Goal: Check status: Check status

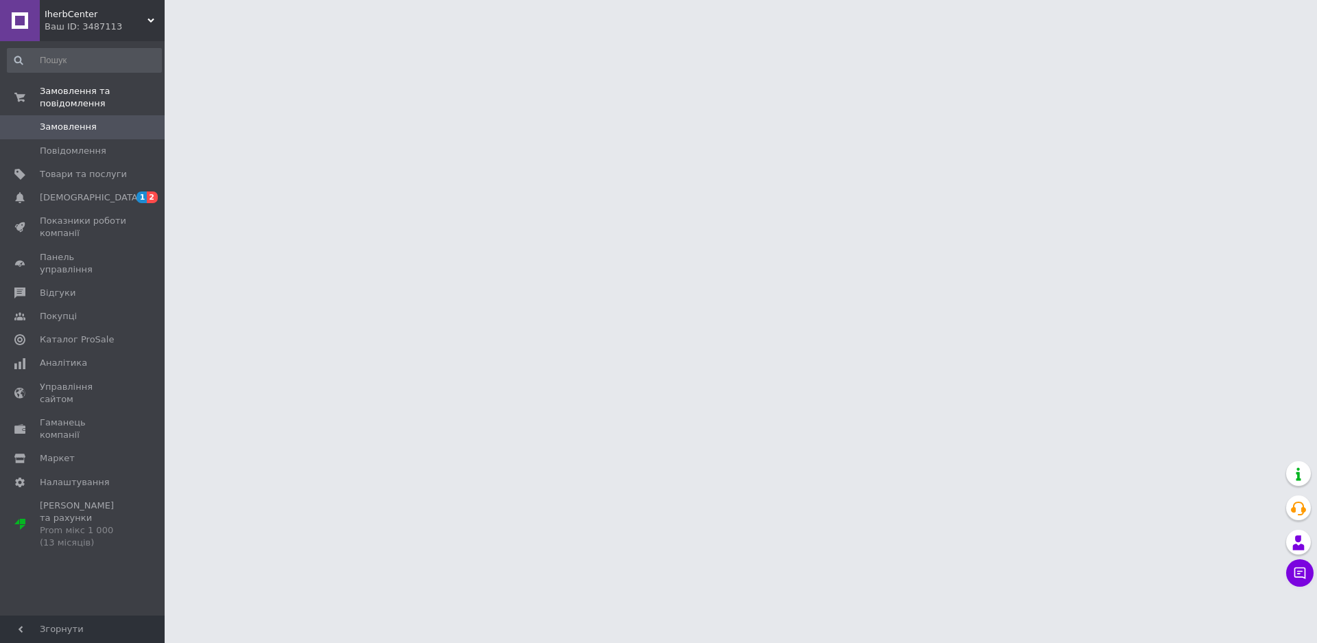
click at [65, 121] on span "Замовлення" at bounding box center [68, 127] width 57 height 12
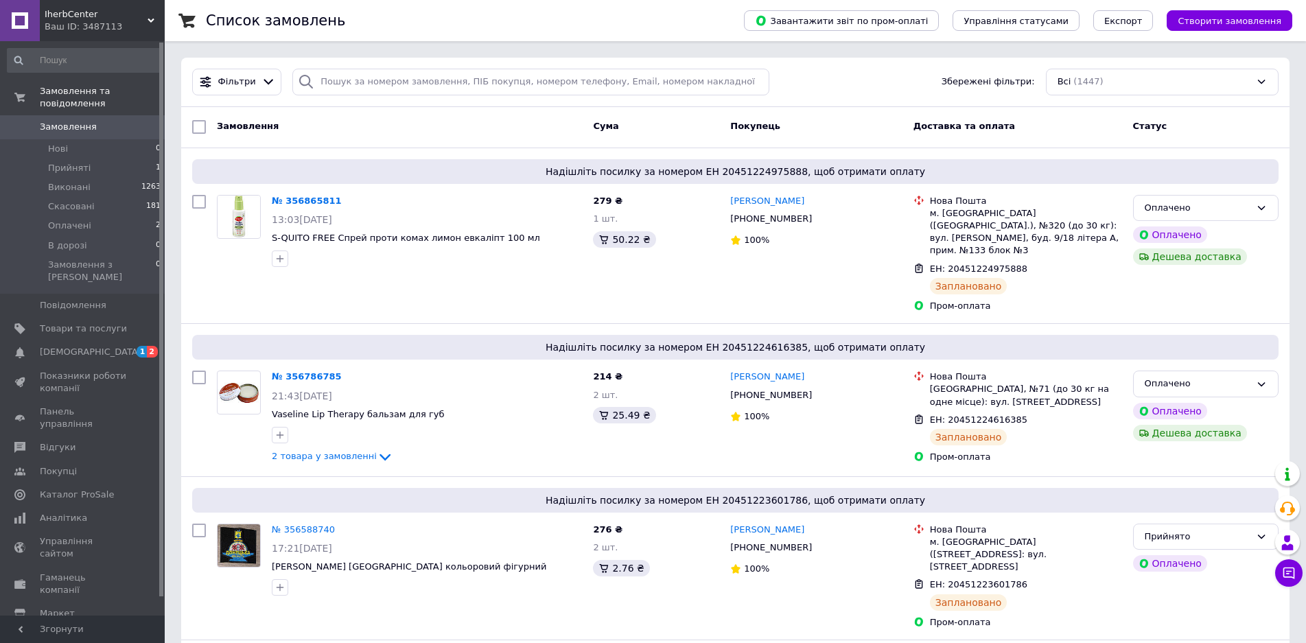
click at [303, 371] on link "№ 356786785" at bounding box center [307, 376] width 70 height 10
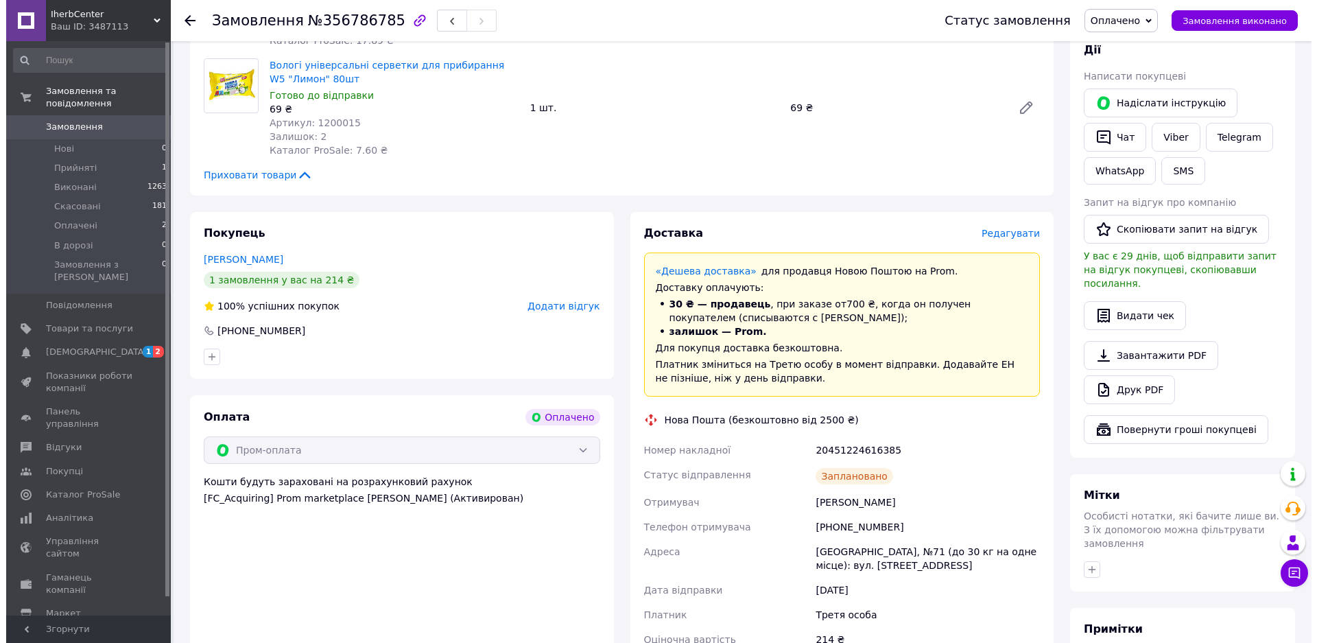
scroll to position [737, 0]
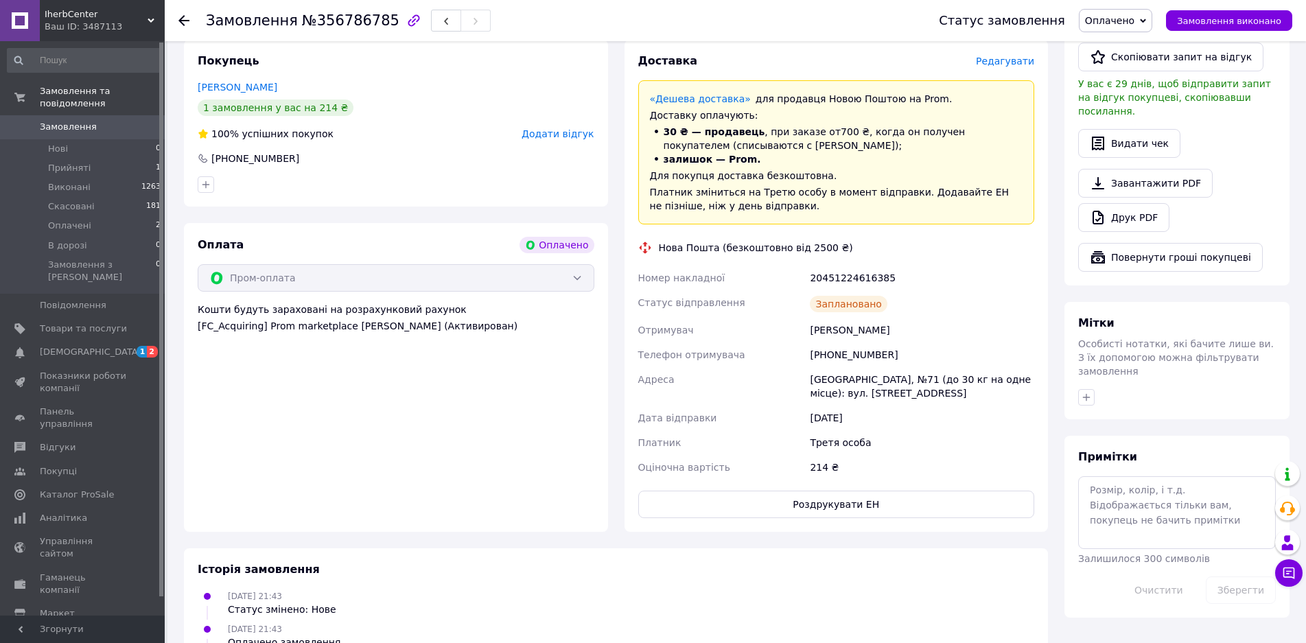
click at [1016, 56] on span "Редагувати" at bounding box center [1005, 61] width 58 height 11
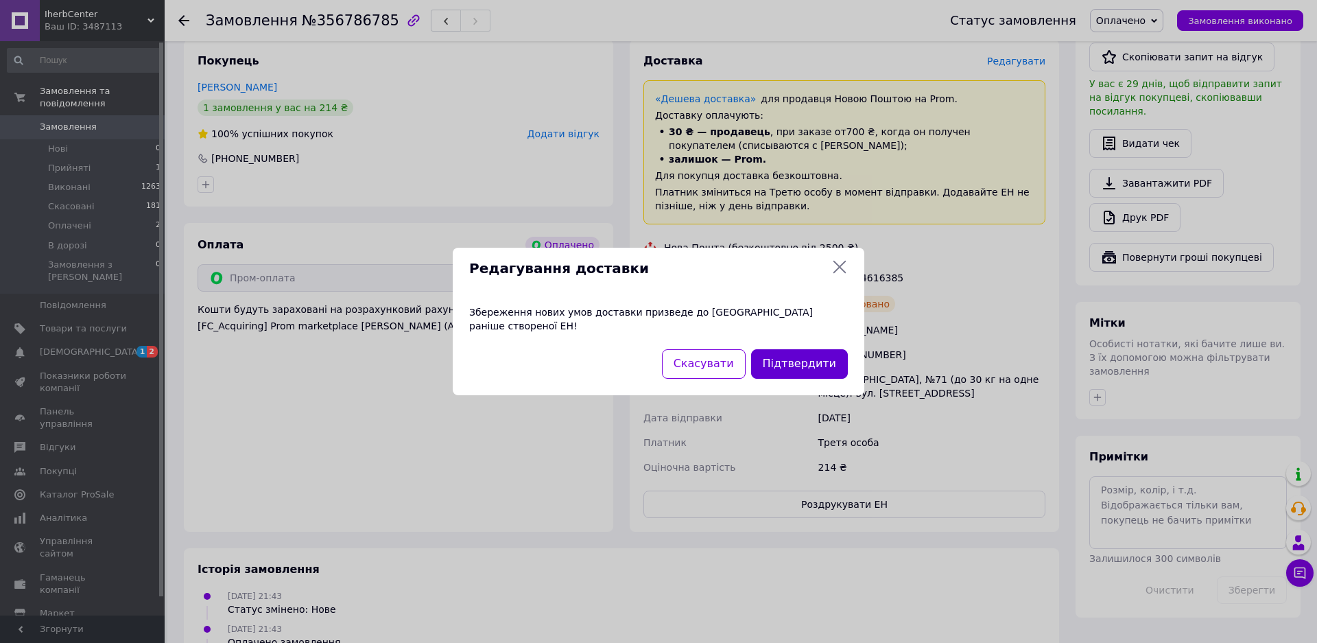
click at [775, 361] on button "Підтвердити" at bounding box center [799, 364] width 97 height 30
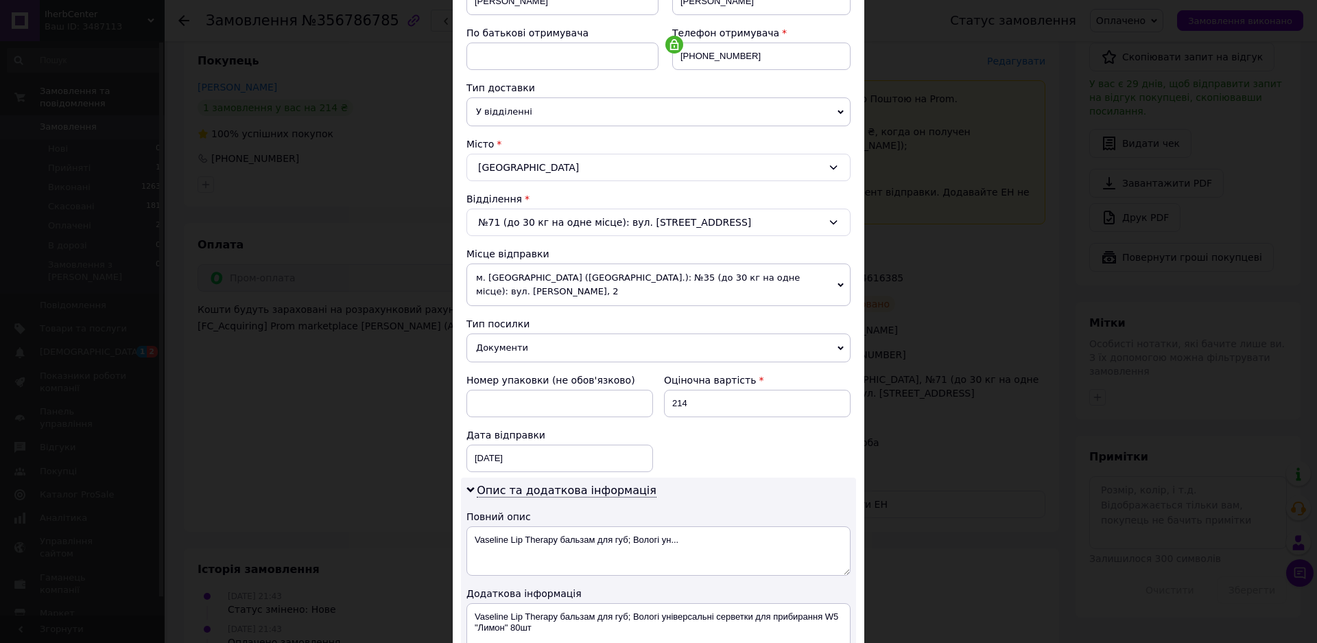
scroll to position [274, 0]
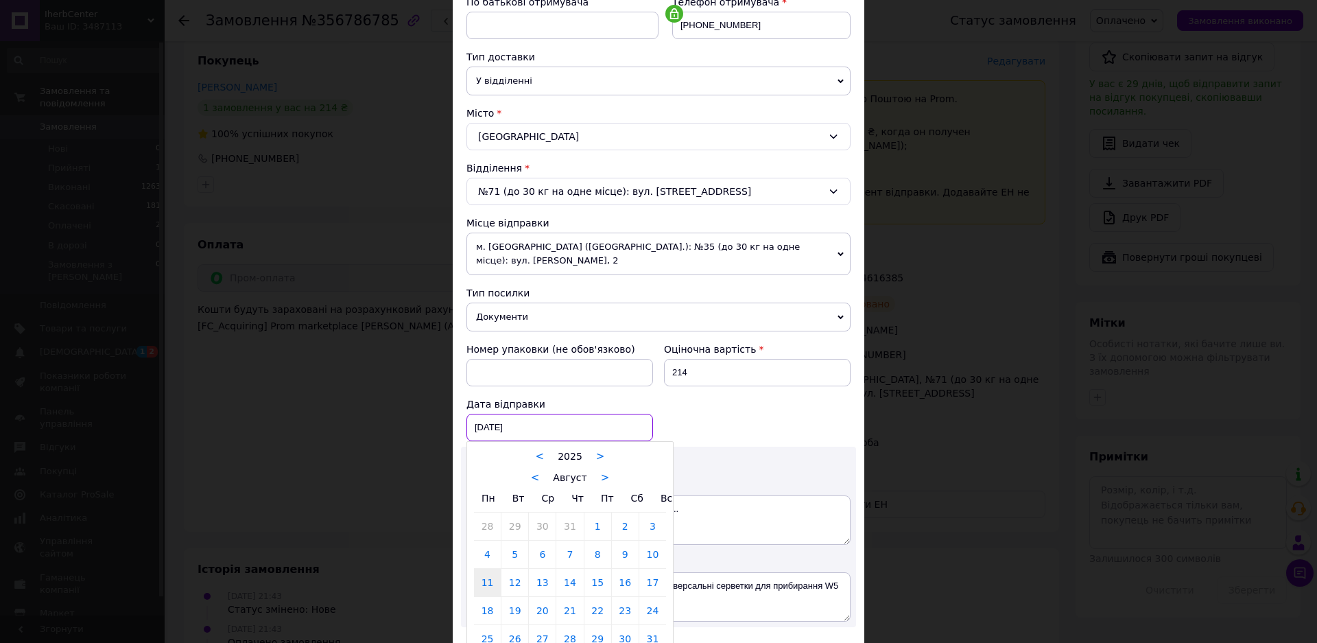
click at [479, 414] on div "[DATE] < 2025 > < Август > Пн Вт Ср Чт Пт Сб Вс 28 29 30 31 1 2 3 4 5 6 7 8 9 1…" at bounding box center [560, 427] width 187 height 27
click at [511, 569] on link "12" at bounding box center [515, 582] width 27 height 27
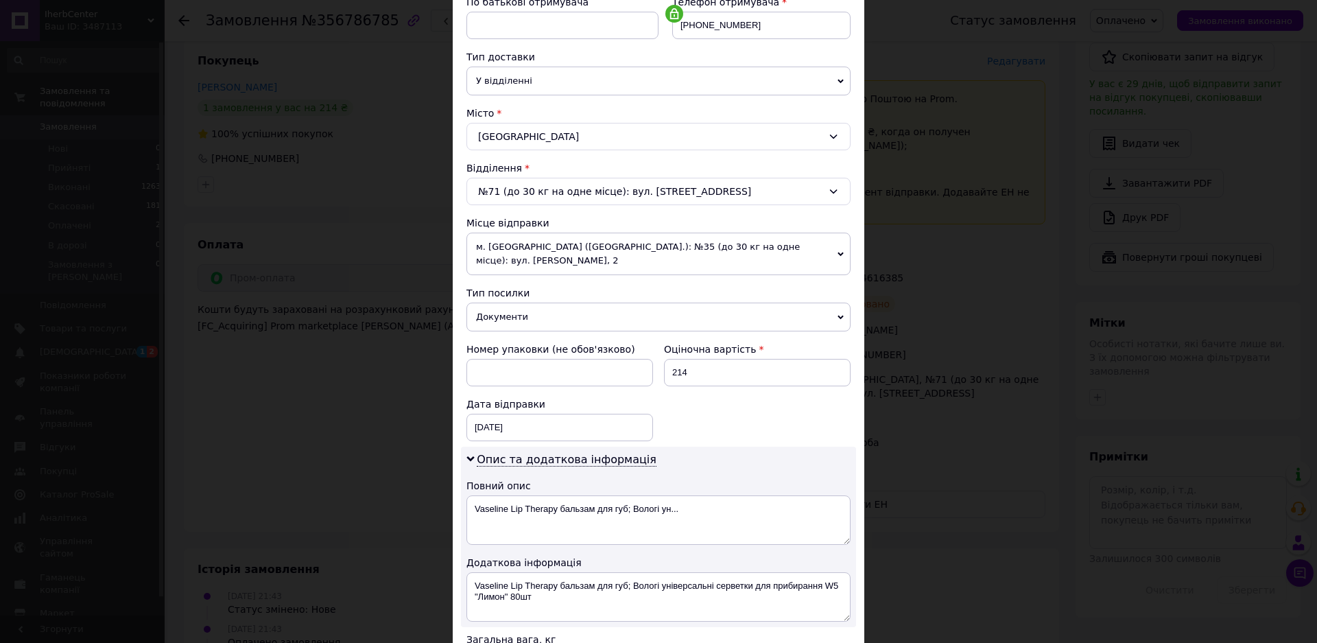
type input "[DATE]"
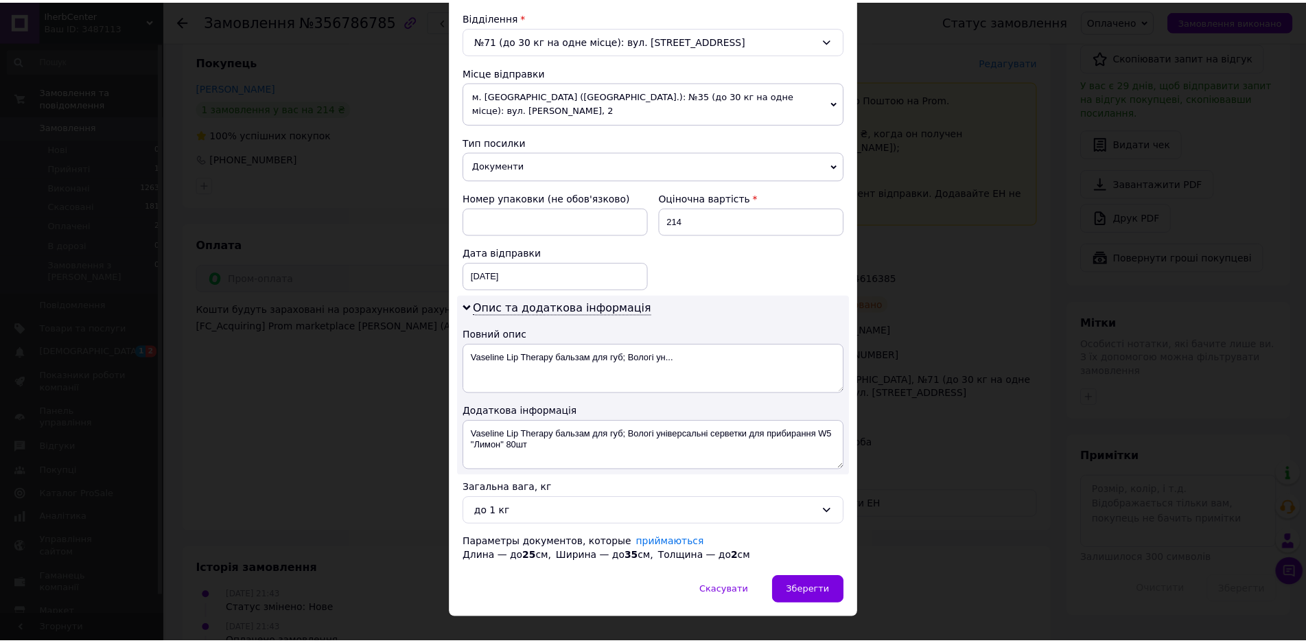
scroll to position [436, 0]
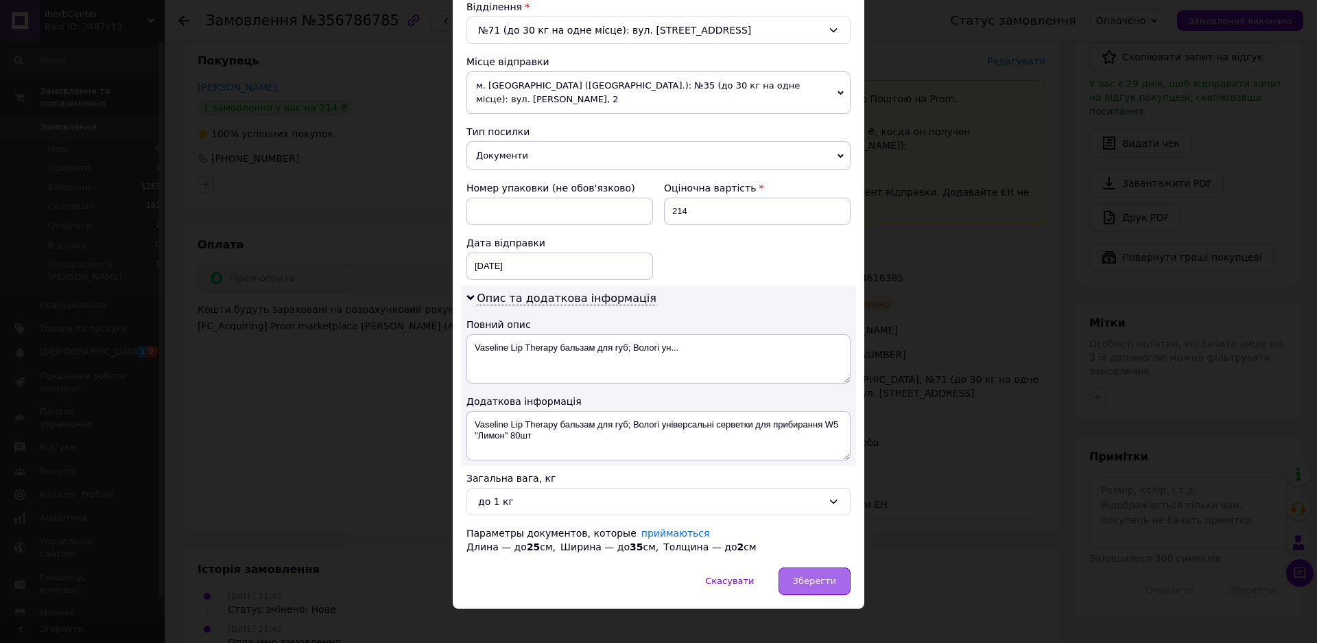
click at [828, 567] on div "Зберегти" at bounding box center [815, 580] width 72 height 27
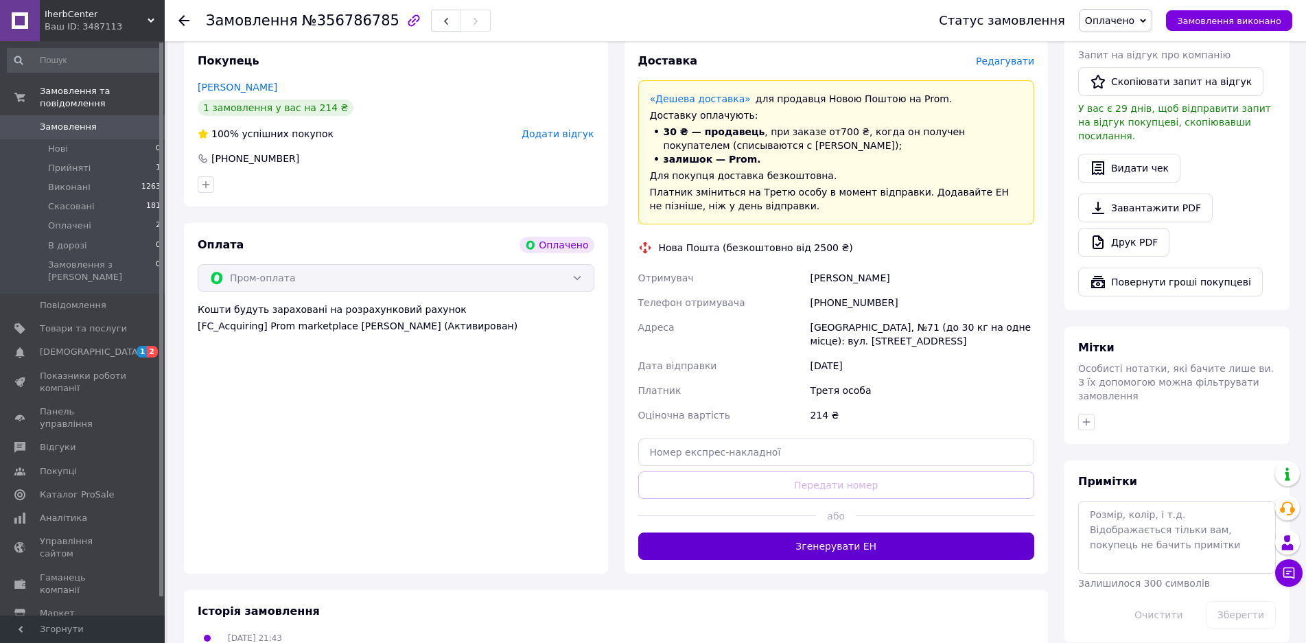
click at [891, 532] on button "Згенерувати ЕН" at bounding box center [836, 545] width 397 height 27
